Goal: Information Seeking & Learning: Learn about a topic

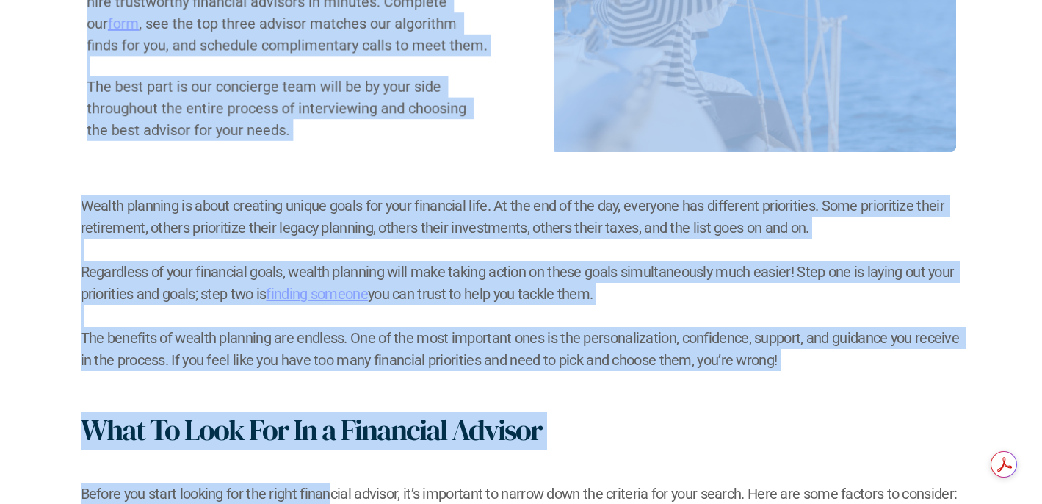
scroll to position [497, 0]
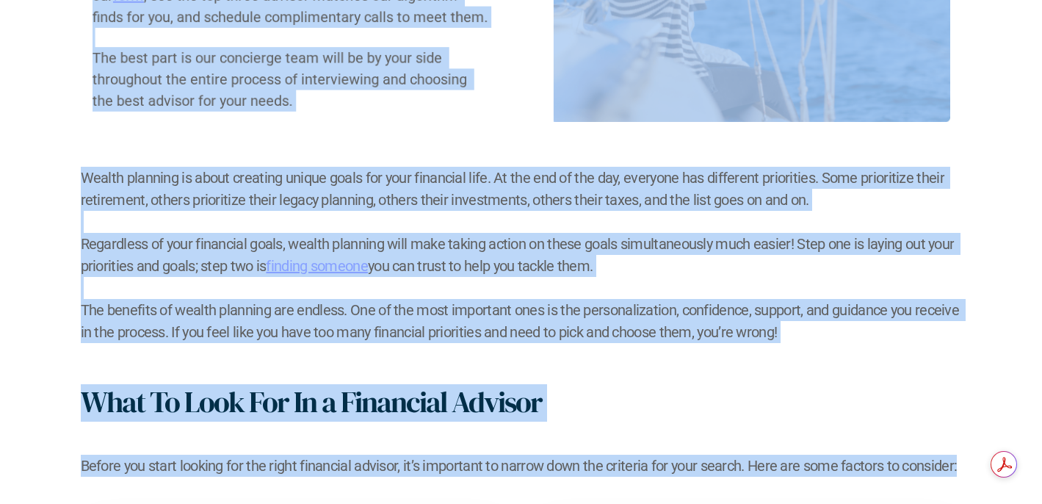
drag, startPoint x: 79, startPoint y: 69, endPoint x: 320, endPoint y: 482, distance: 477.6
click at [320, 482] on div "The first step to growing your wealth can be deciding to hire a financial advis…" at bounding box center [521, 430] width 1042 height 1272
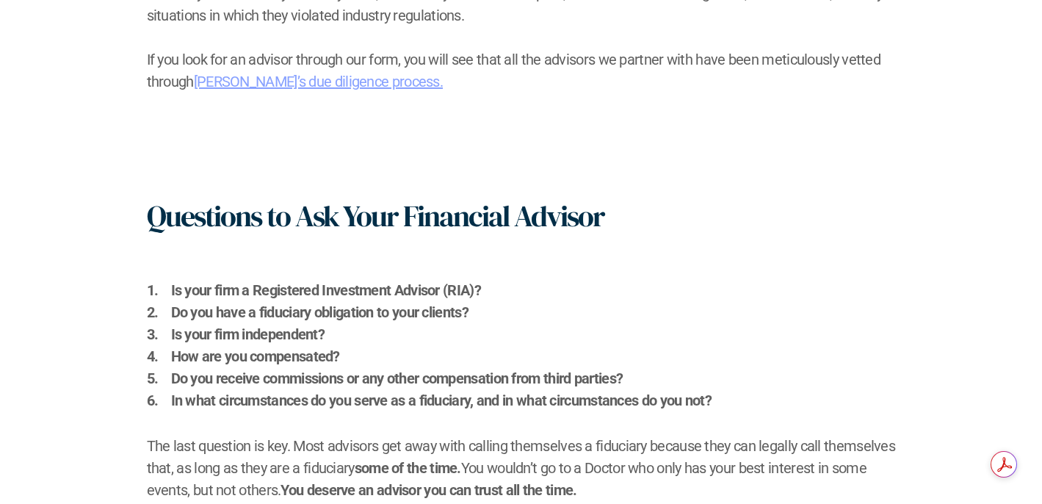
scroll to position [1747, 0]
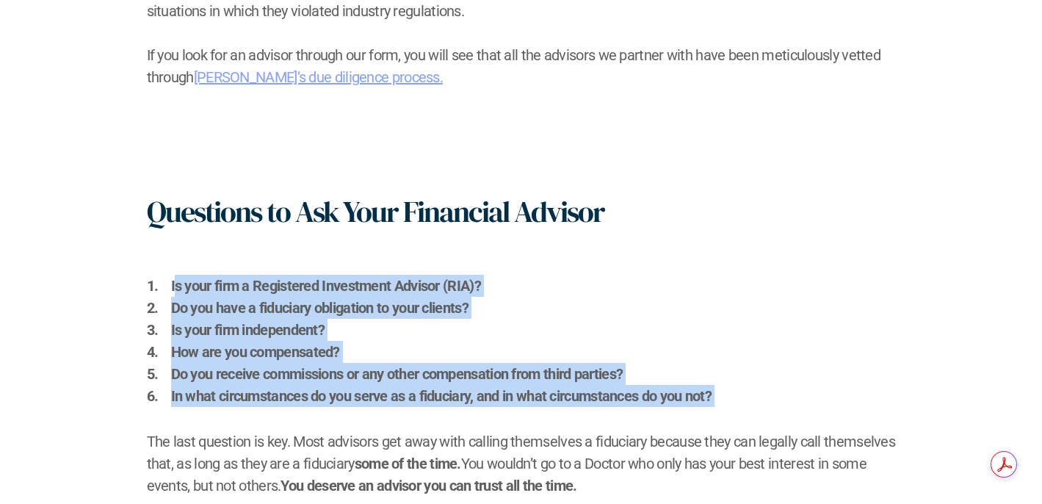
drag, startPoint x: 176, startPoint y: 284, endPoint x: 303, endPoint y: 426, distance: 190.9
click at [303, 426] on div "Questions to Ask Your Financial Advisor Is your firm a Registered Investment Ad…" at bounding box center [521, 345] width 749 height 303
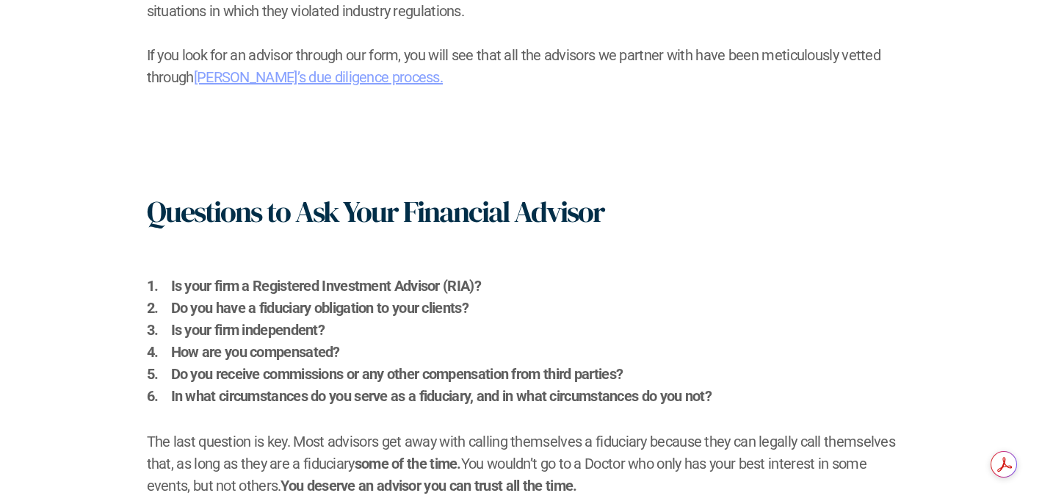
click at [303, 302] on p "Do you have a fiduciary obligation to your clients?" at bounding box center [533, 308] width 725 height 22
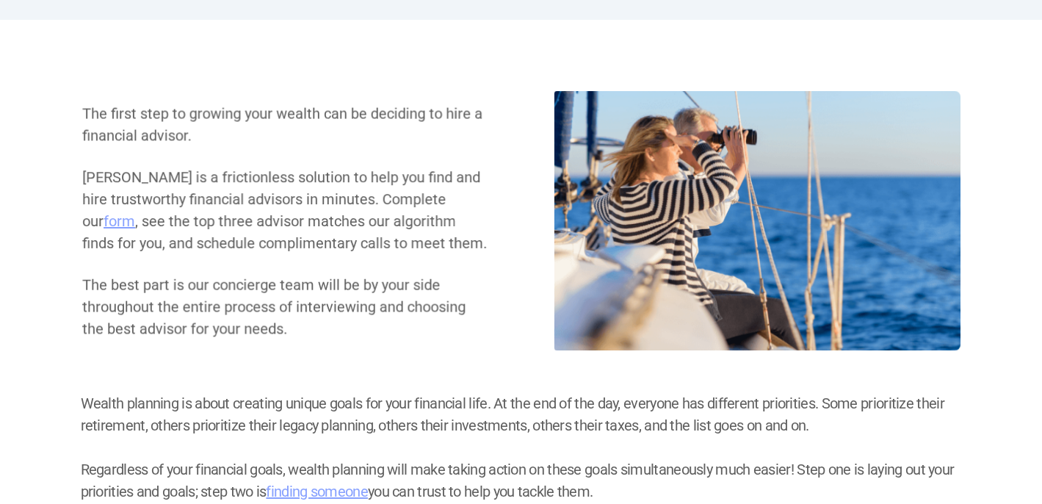
scroll to position [0, 0]
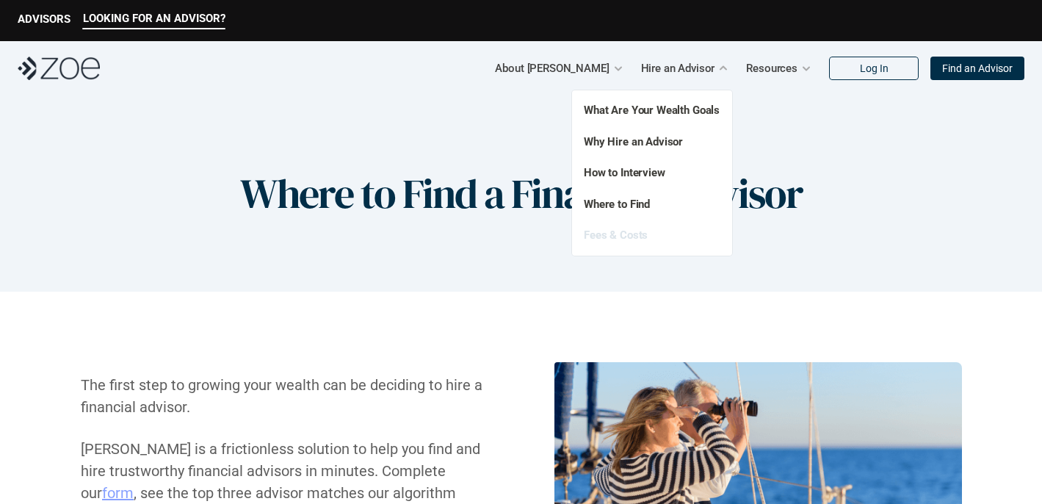
click at [623, 230] on link "Fees & Costs" at bounding box center [616, 234] width 64 height 13
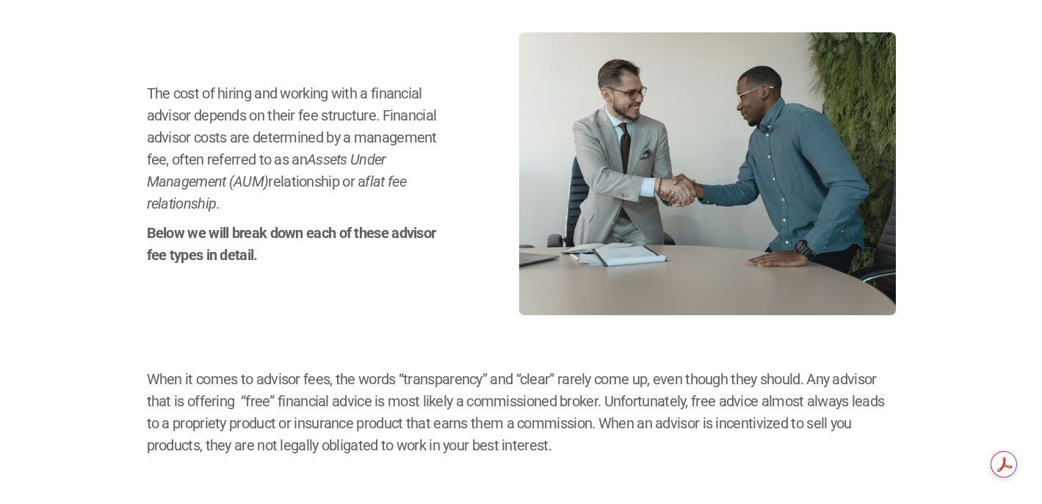
scroll to position [333, 0]
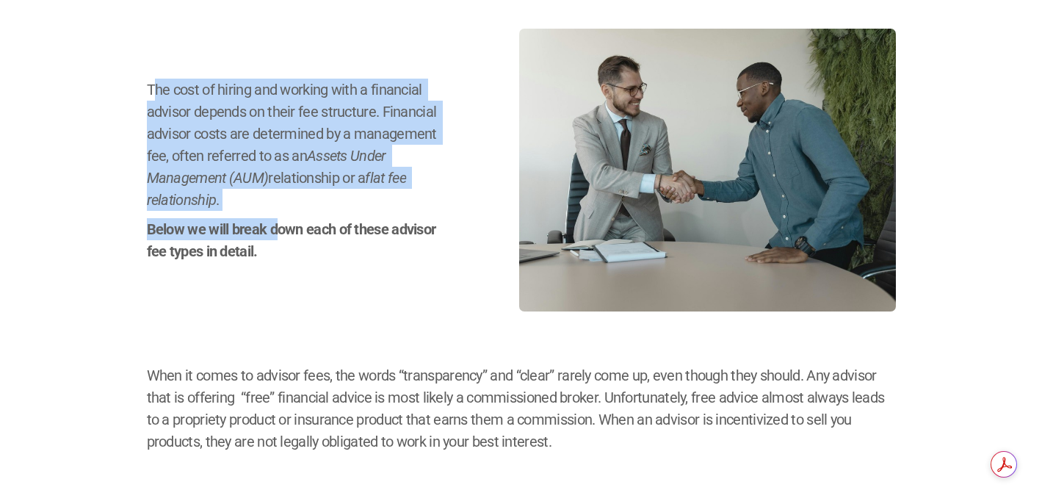
drag, startPoint x: 156, startPoint y: 89, endPoint x: 275, endPoint y: 231, distance: 184.6
click at [275, 231] on div "The cost of hiring and working with a financial advisor depends on their fee st…" at bounding box center [296, 171] width 299 height 184
click at [275, 231] on h2 "Below we will break down each of these advisor fee types in detail." at bounding box center [296, 240] width 299 height 44
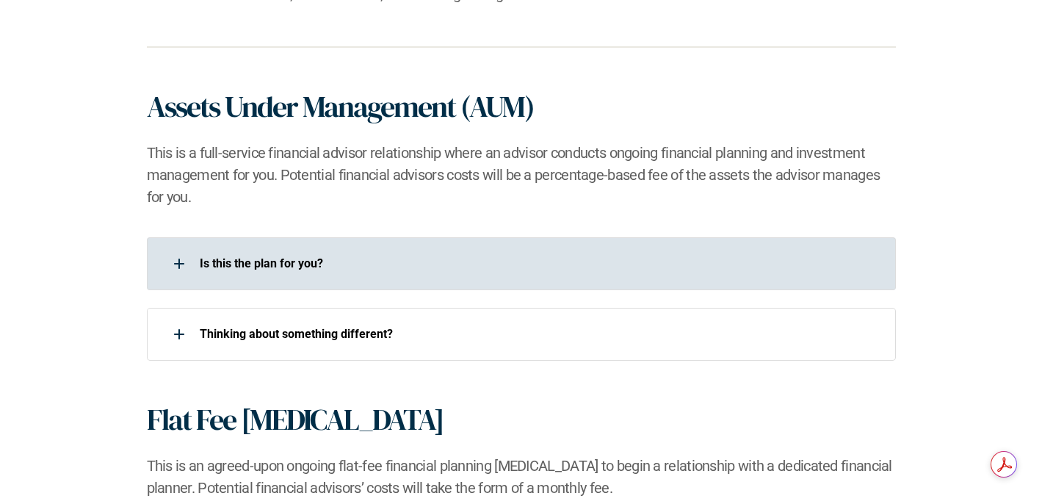
scroll to position [962, 0]
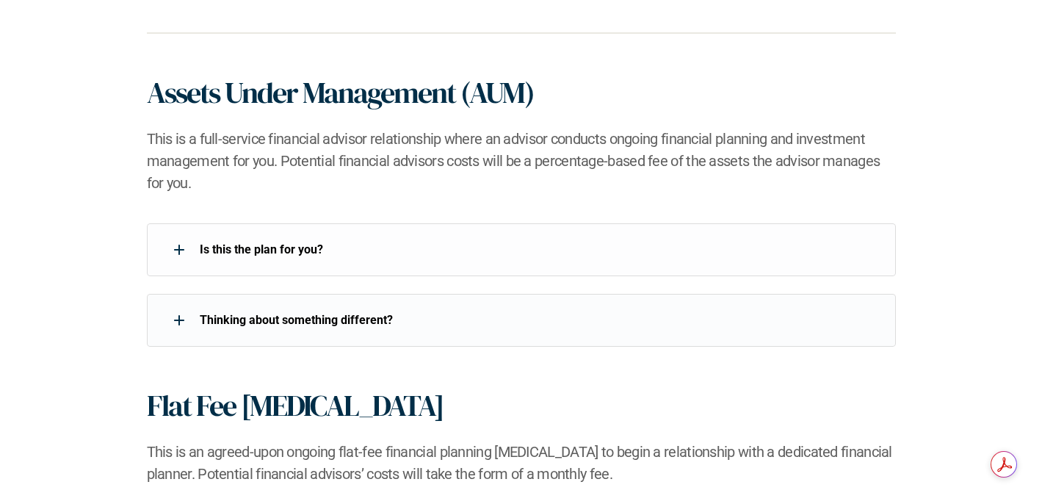
click at [325, 236] on div "Is this the plan for you?​" at bounding box center [512, 249] width 730 height 29
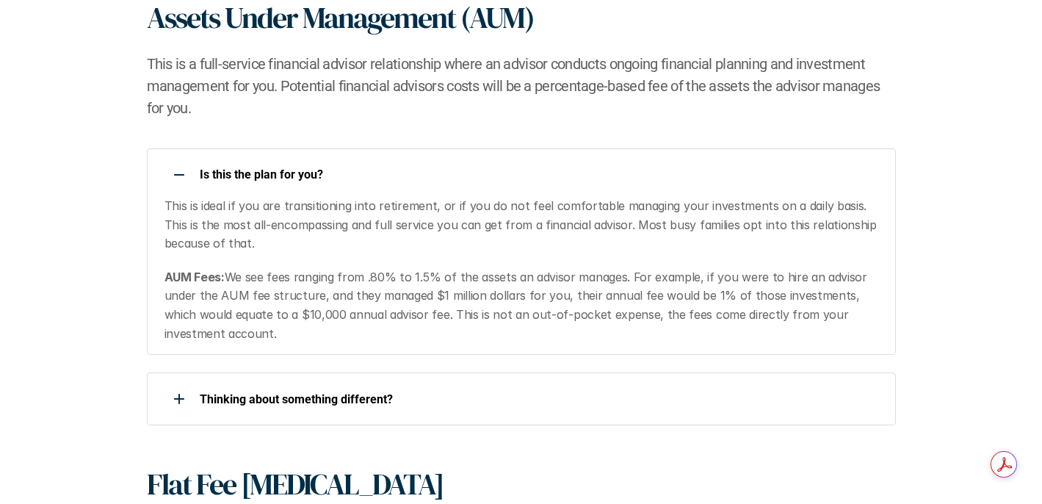
scroll to position [1064, 0]
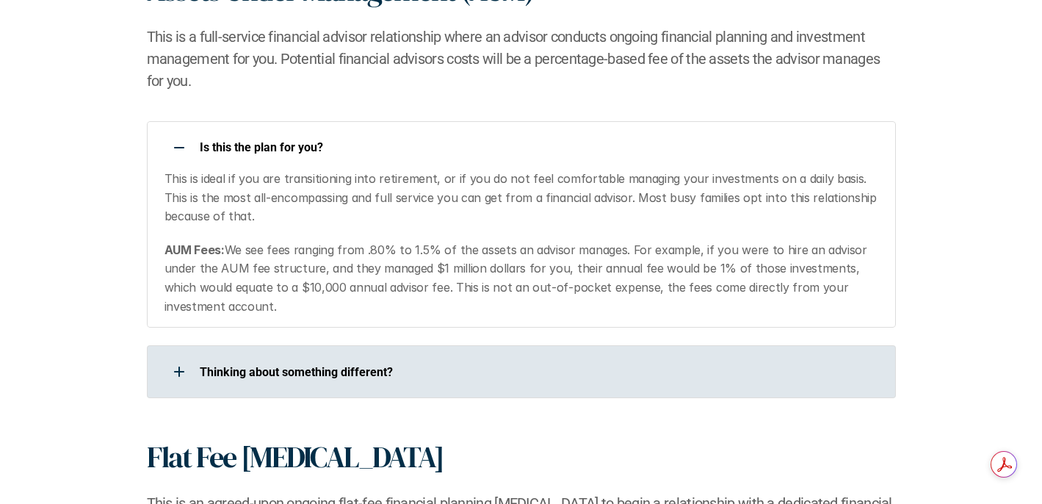
click at [410, 390] on div "​Thinking about something different?​" at bounding box center [521, 371] width 749 height 53
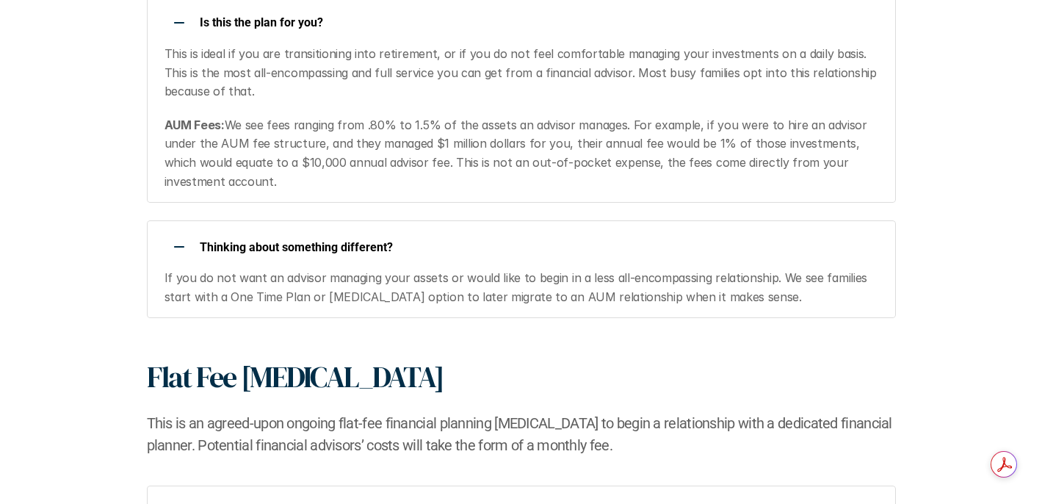
scroll to position [1192, 0]
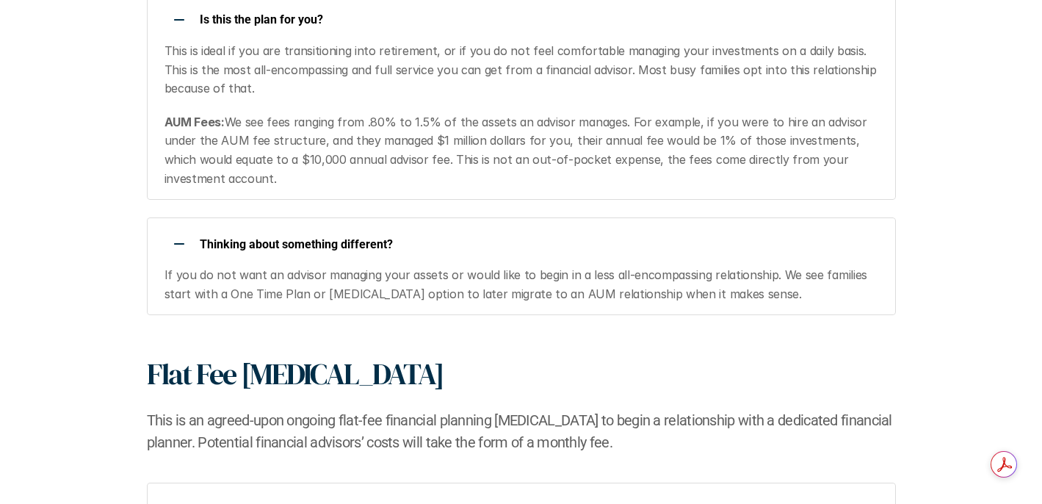
click at [242, 120] on p "AUM Fees: We see fees ranging from .80% to 1.5% of the assets an advisor manage…" at bounding box center [521, 150] width 713 height 75
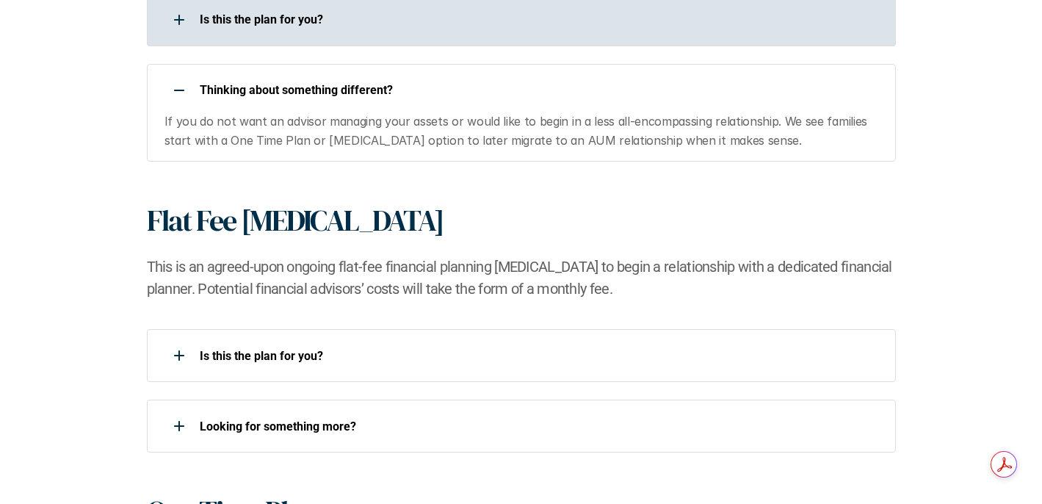
click at [222, 122] on p "If you do not want an advisor managing your assets or would like to begin in a …" at bounding box center [521, 130] width 713 height 37
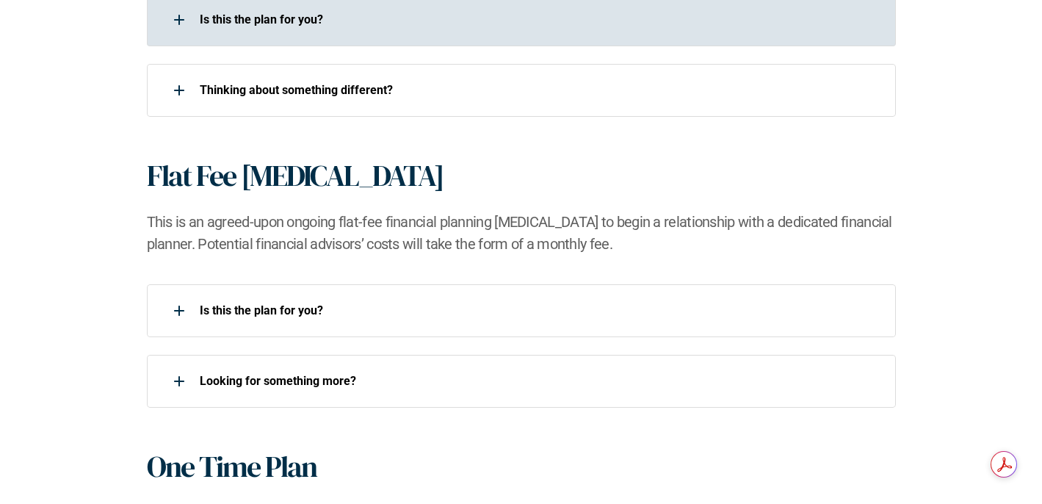
click at [268, 27] on div "Is this the plan for you?​" at bounding box center [512, 19] width 730 height 29
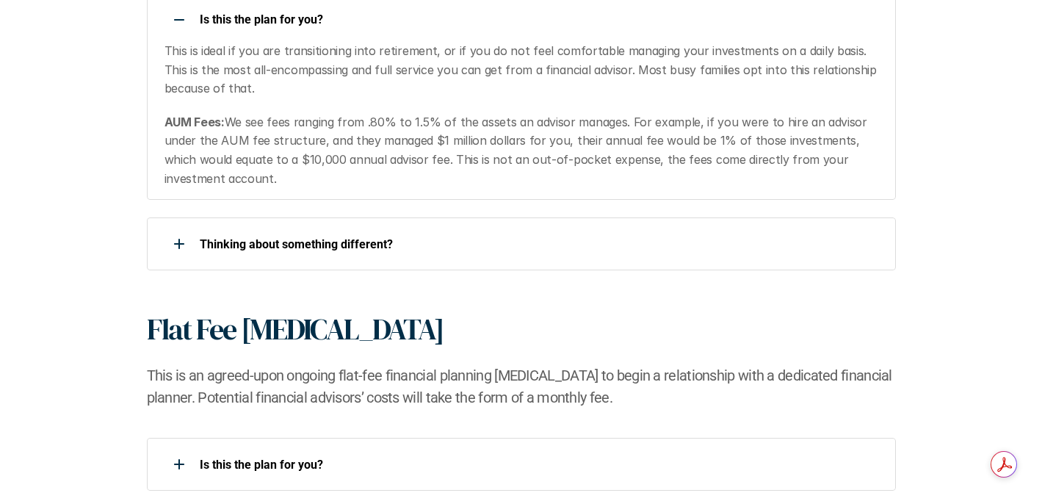
drag, startPoint x: 226, startPoint y: 124, endPoint x: 279, endPoint y: 178, distance: 75.8
click at [280, 178] on p "AUM Fees: We see fees ranging from .80% to 1.5% of the assets an advisor manage…" at bounding box center [521, 150] width 713 height 75
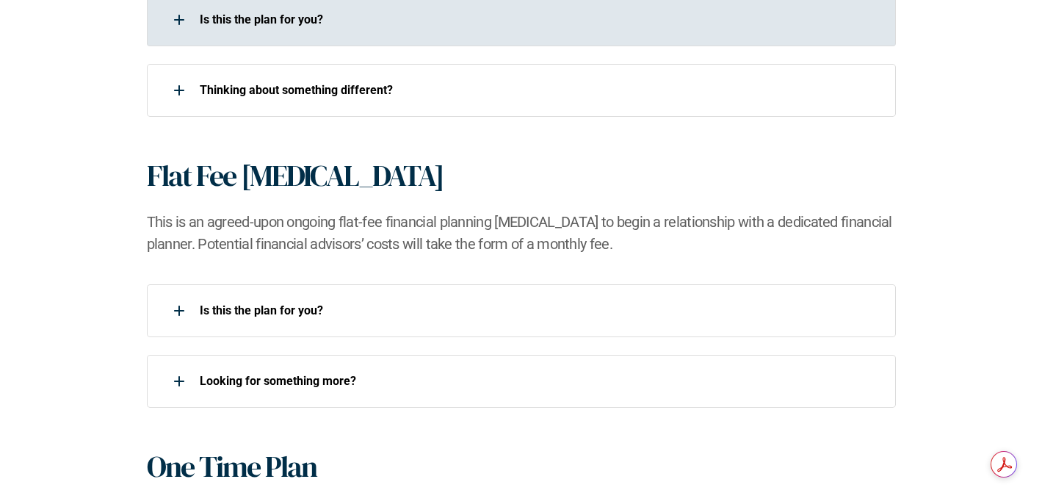
click at [306, 5] on div "Is this the plan for you?​" at bounding box center [512, 19] width 730 height 29
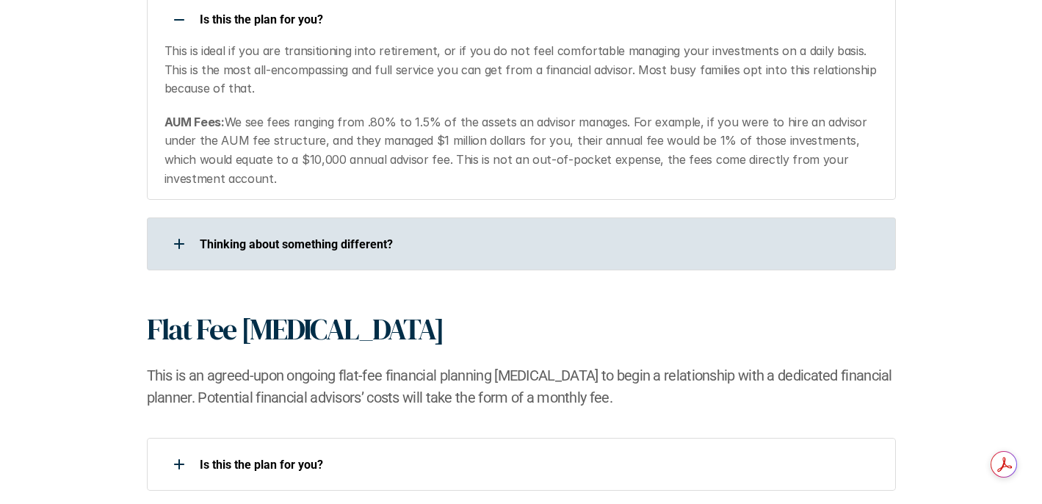
click at [315, 246] on p "​Thinking about something different?​" at bounding box center [538, 244] width 677 height 14
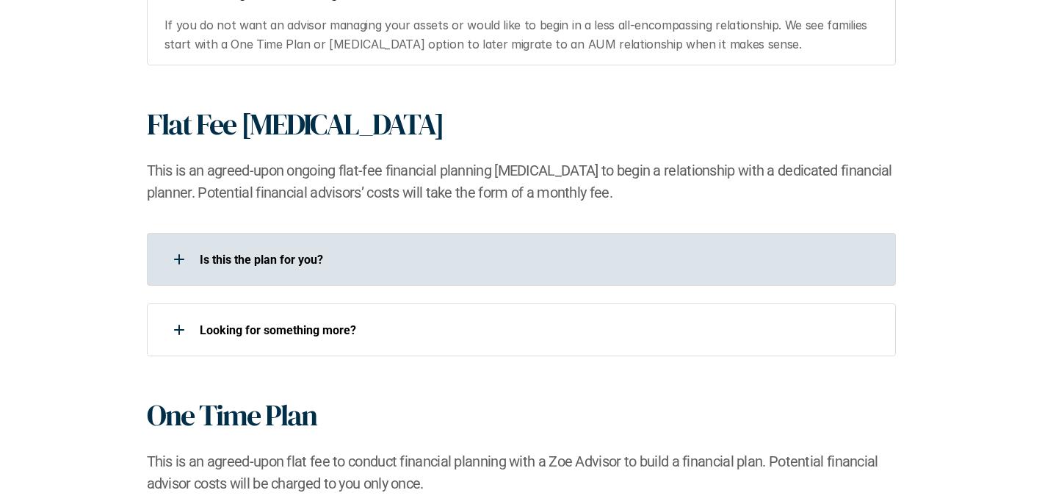
scroll to position [1471, 0]
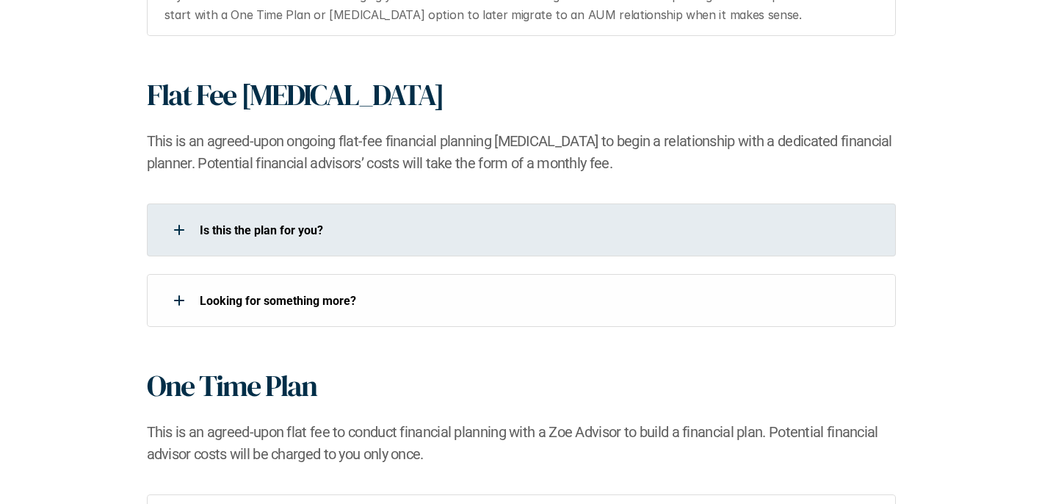
click at [386, 246] on div "Is this the plan for you?​" at bounding box center [521, 229] width 749 height 53
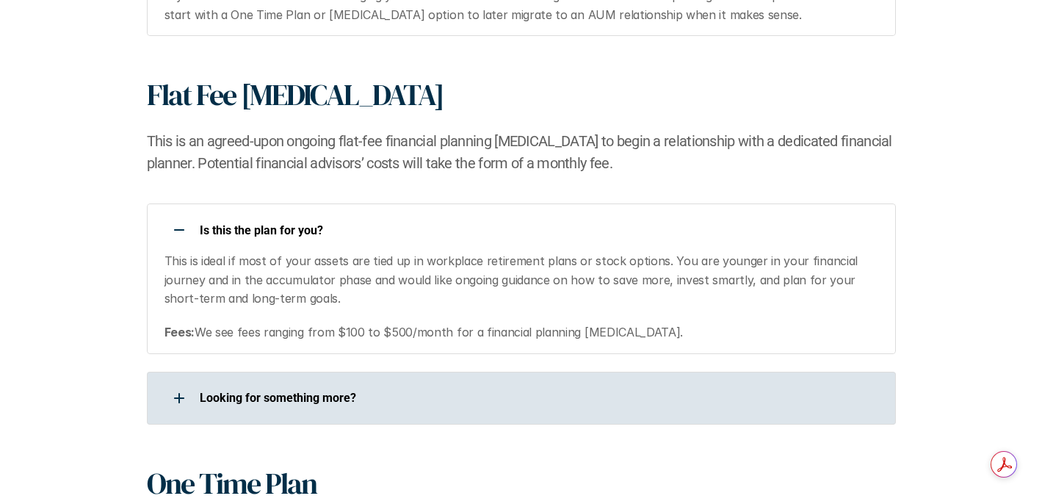
click at [376, 410] on div "Looking for something more?​" at bounding box center [512, 397] width 730 height 29
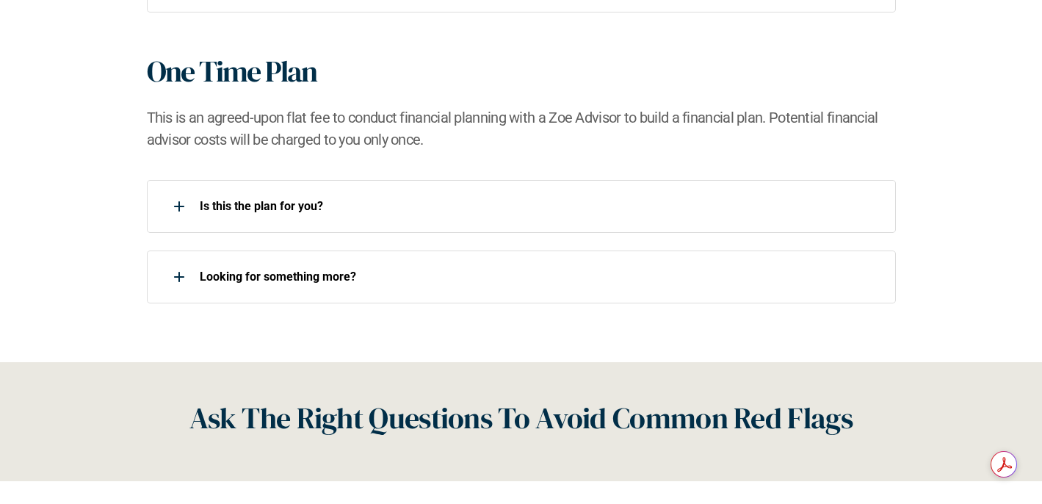
scroll to position [1984, 0]
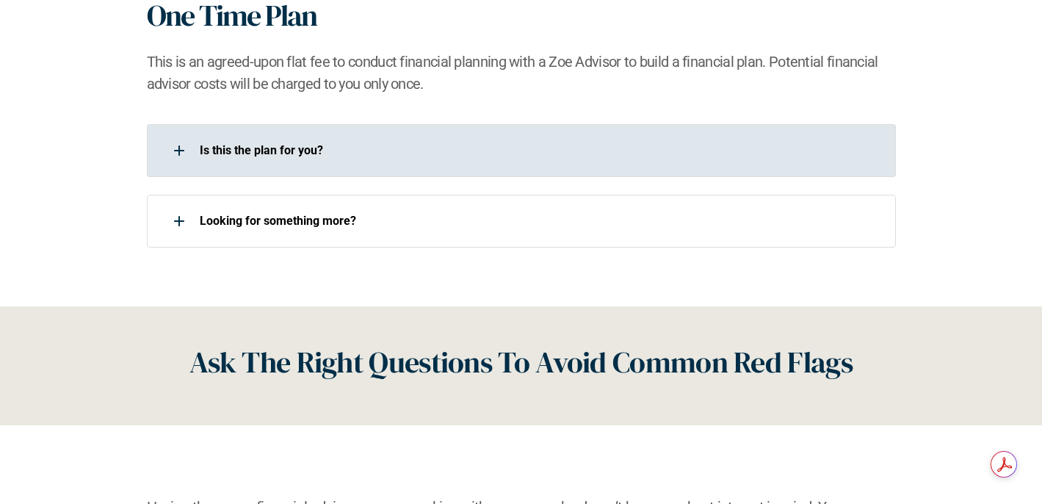
click at [469, 172] on div "Is this the plan for you?​" at bounding box center [521, 150] width 749 height 53
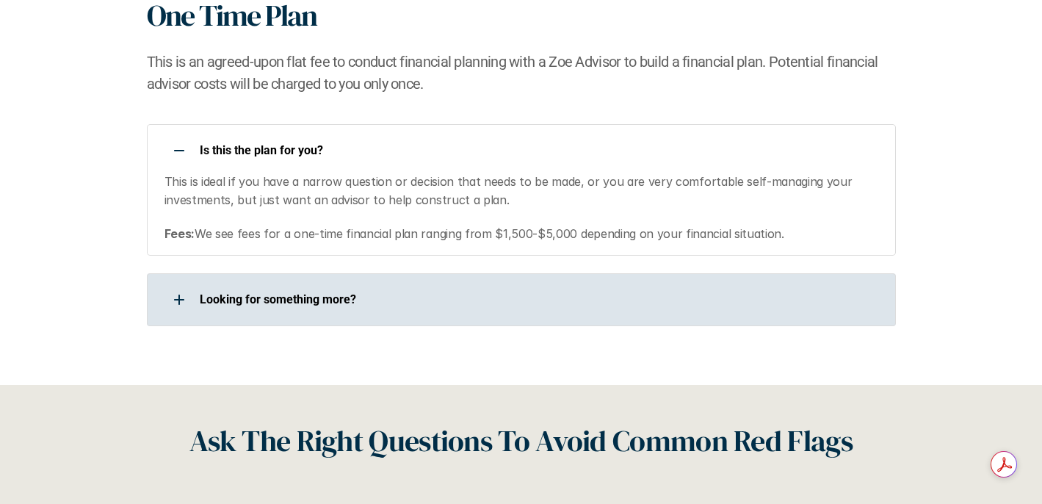
click at [386, 314] on div "Looking for something more?​" at bounding box center [521, 299] width 749 height 53
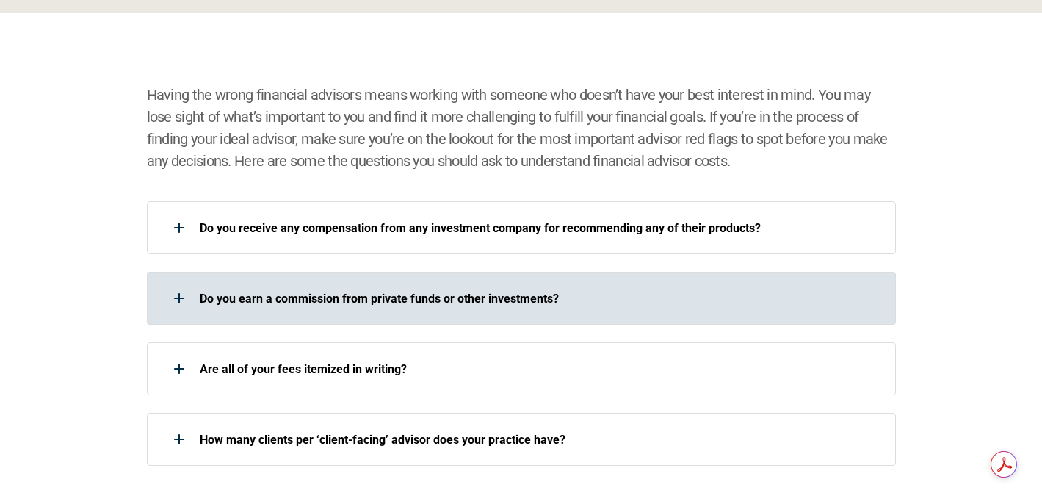
scroll to position [2541, 0]
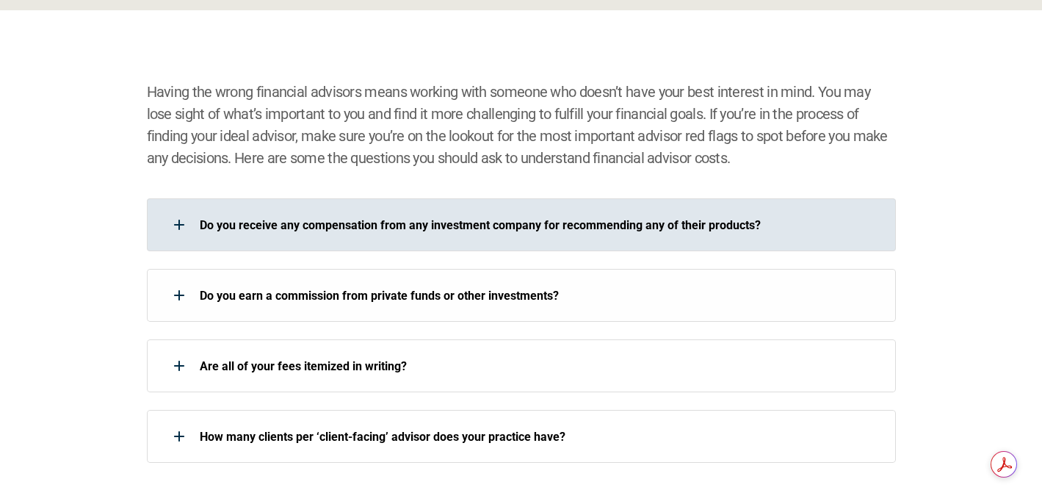
click at [513, 228] on p "Do you receive any compensation from any investment company for recommending an…" at bounding box center [538, 225] width 677 height 14
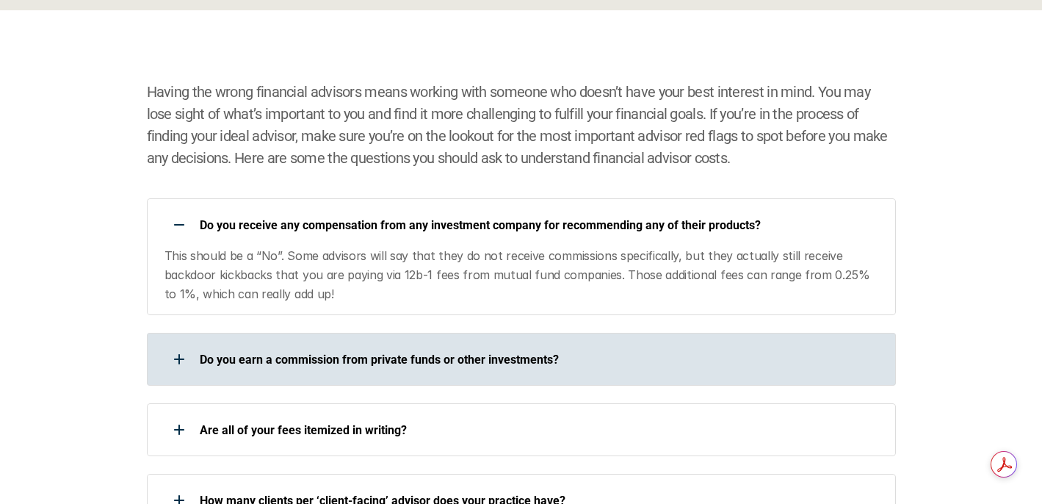
click at [499, 351] on div "Do you earn a commission from private funds or other investments?" at bounding box center [512, 358] width 730 height 29
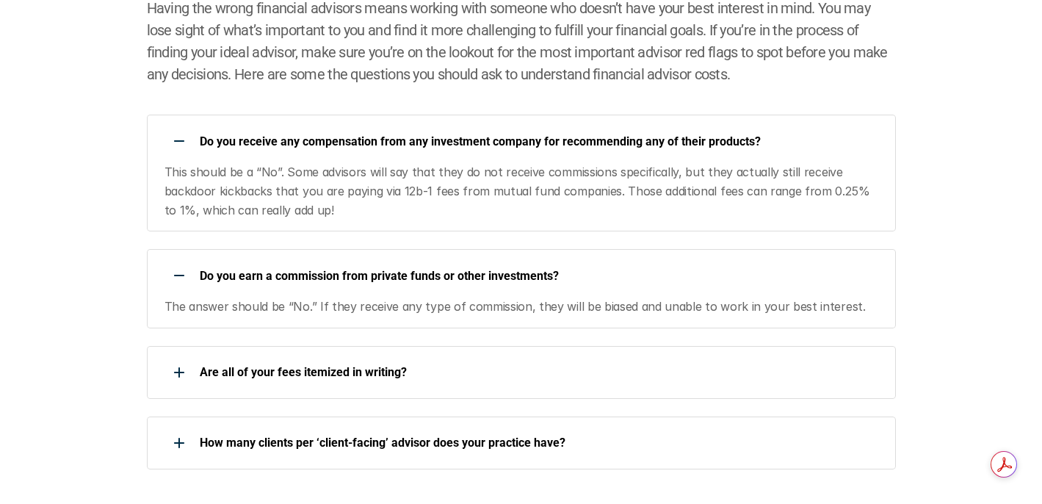
scroll to position [2626, 0]
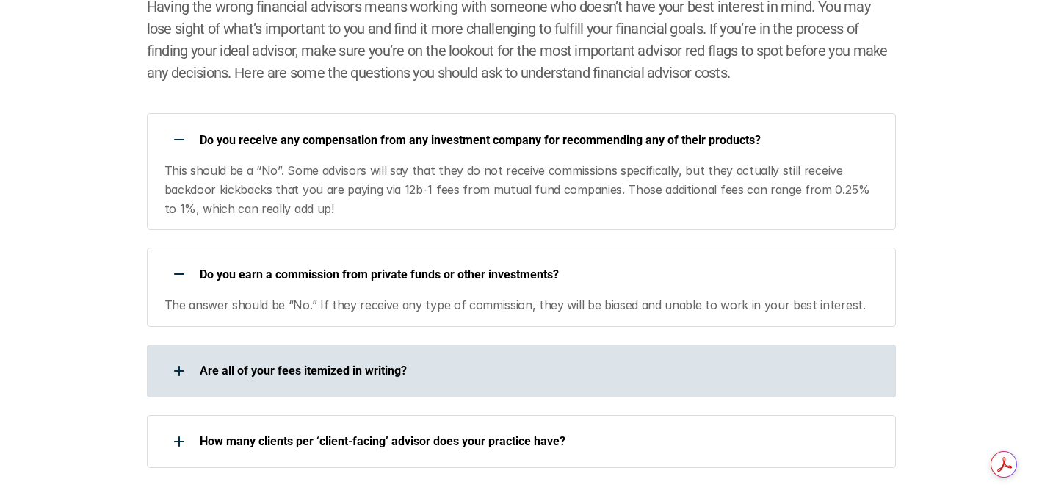
click at [509, 382] on div "Are all of your fees itemized in writing?" at bounding box center [512, 370] width 730 height 29
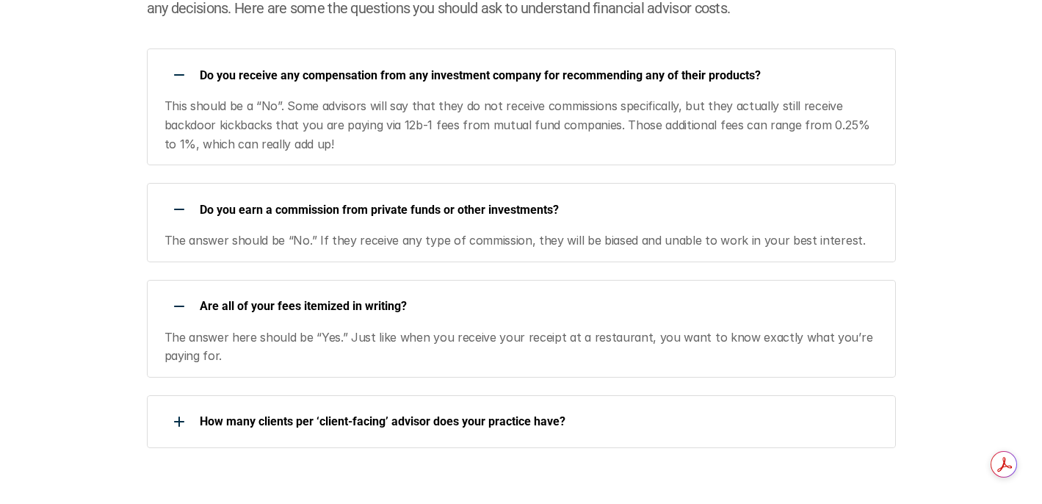
scroll to position [2694, 0]
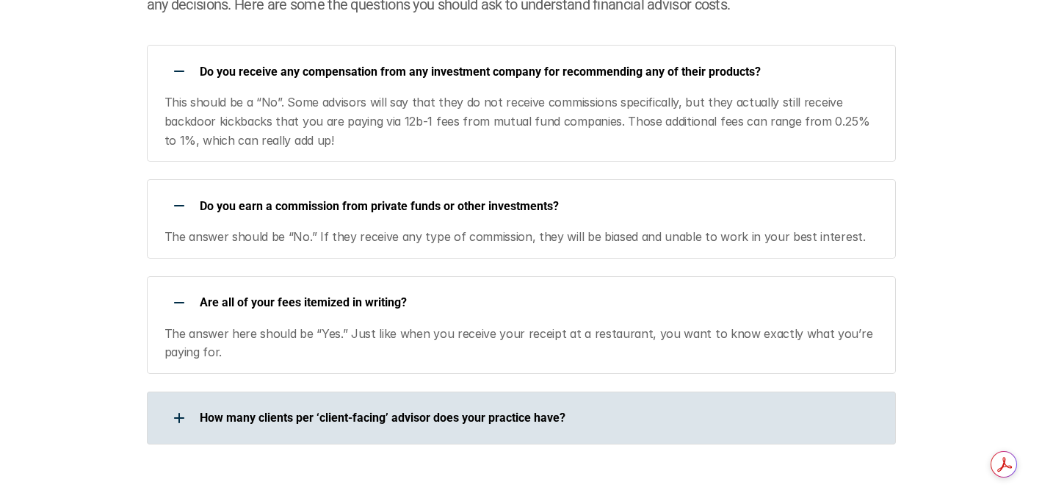
click at [549, 401] on div "How many clients per ‘client-facing’ advisor does your practice have?" at bounding box center [521, 418] width 749 height 53
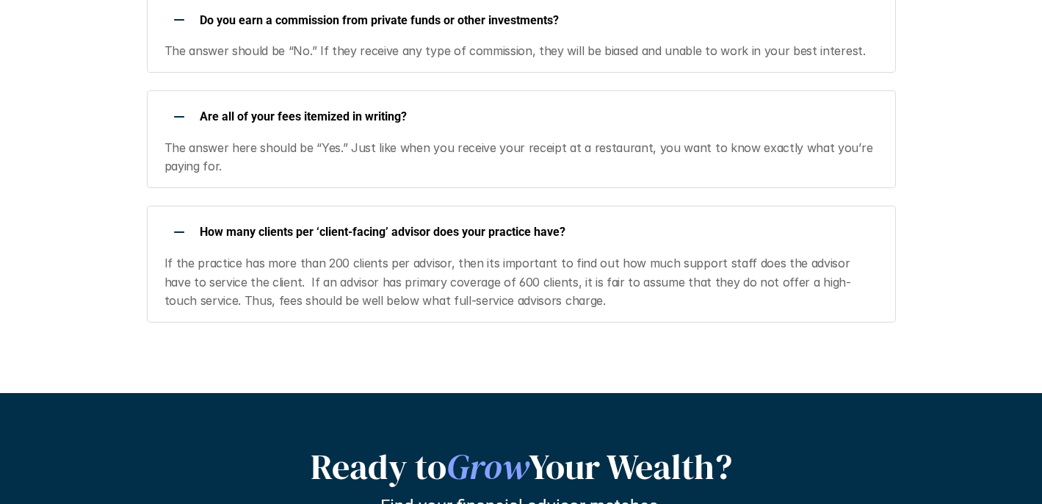
scroll to position [2867, 0]
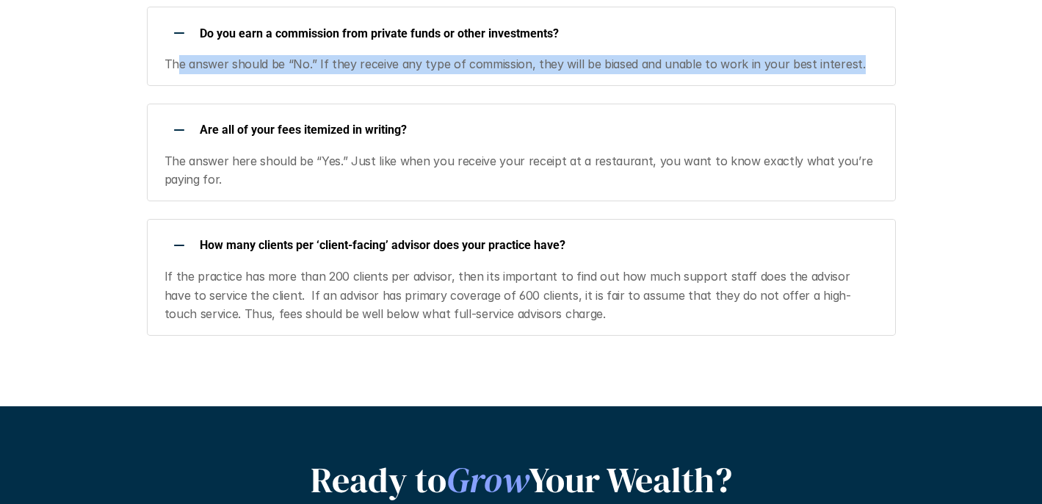
drag, startPoint x: 178, startPoint y: 65, endPoint x: 386, endPoint y: 84, distance: 208.7
click at [386, 84] on div "Do you earn a commission from private funds or other investments? The answer sh…" at bounding box center [521, 46] width 749 height 79
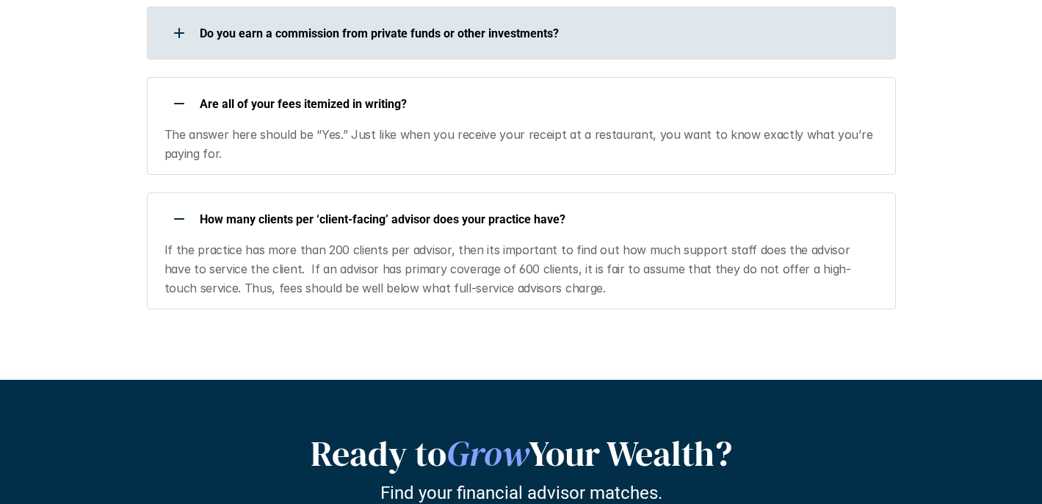
click at [281, 31] on p "Do you earn a commission from private funds or other investments?" at bounding box center [538, 33] width 677 height 14
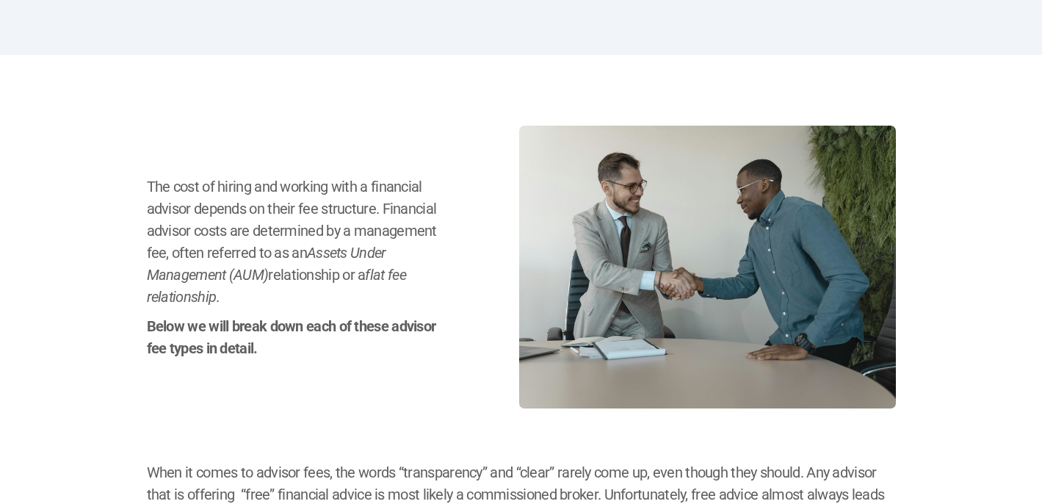
scroll to position [0, 0]
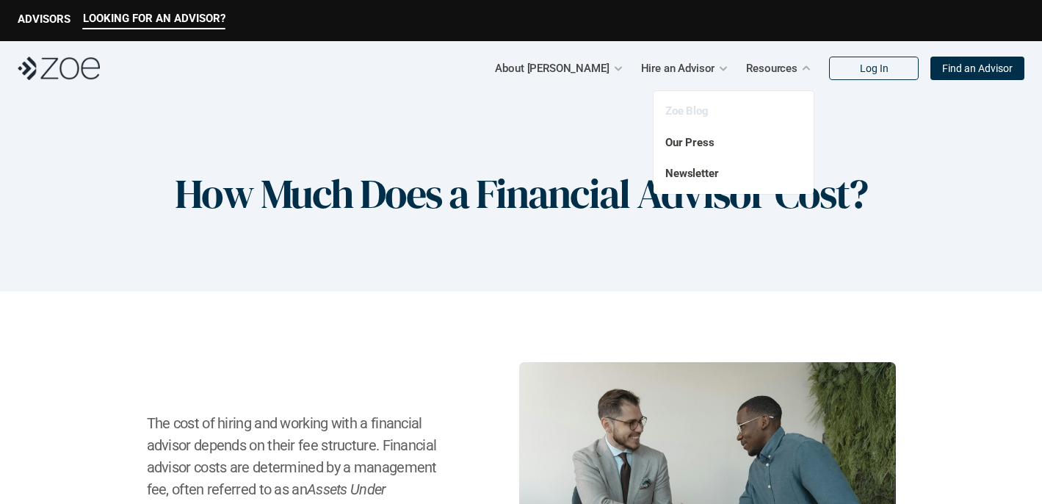
click at [688, 114] on link "Zoe Blog" at bounding box center [686, 110] width 43 height 13
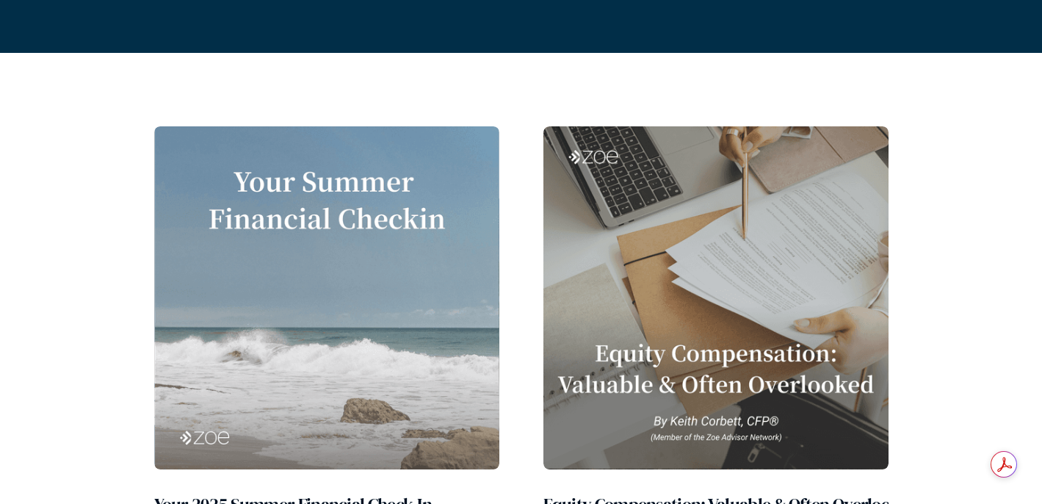
scroll to position [313, 0]
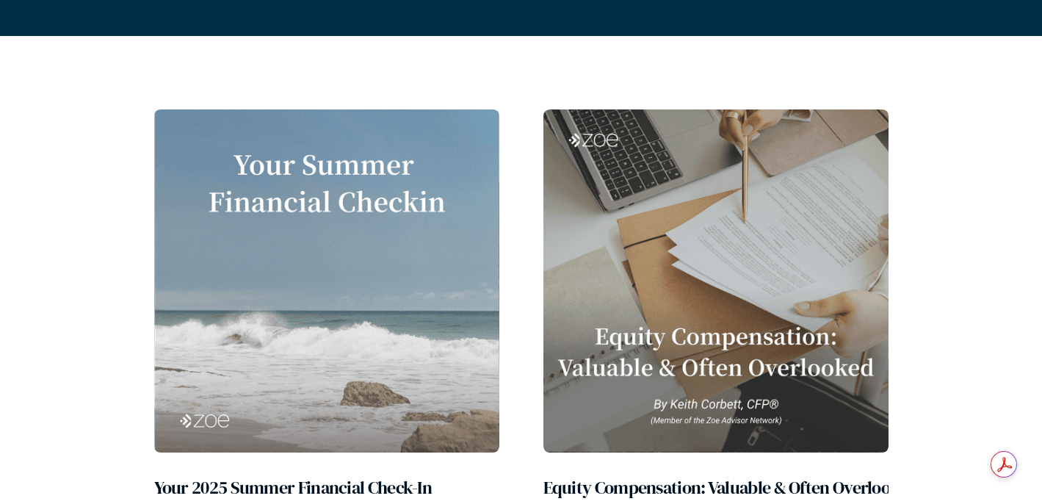
click at [400, 356] on img at bounding box center [326, 280] width 345 height 343
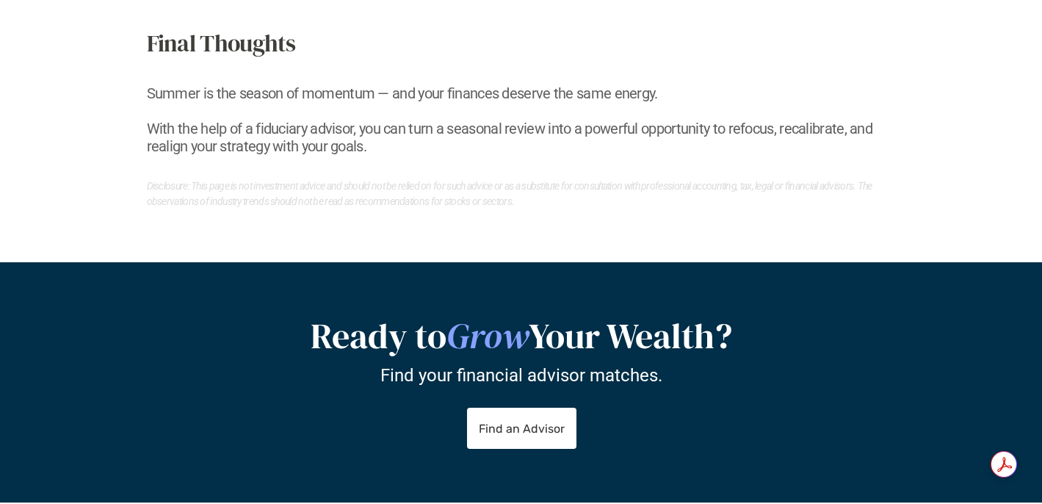
scroll to position [2223, 0]
